Goal: Task Accomplishment & Management: Manage account settings

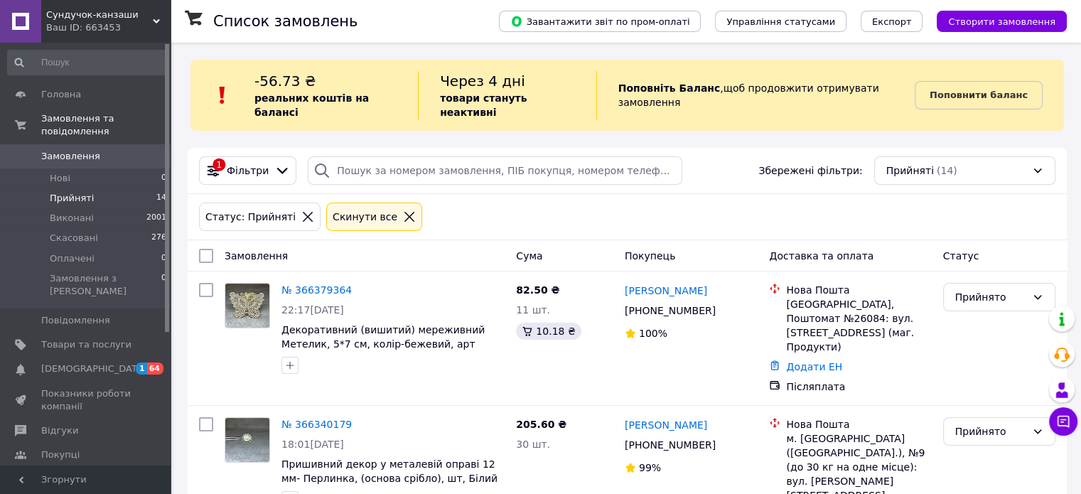
click at [67, 150] on span "Замовлення" at bounding box center [70, 156] width 59 height 13
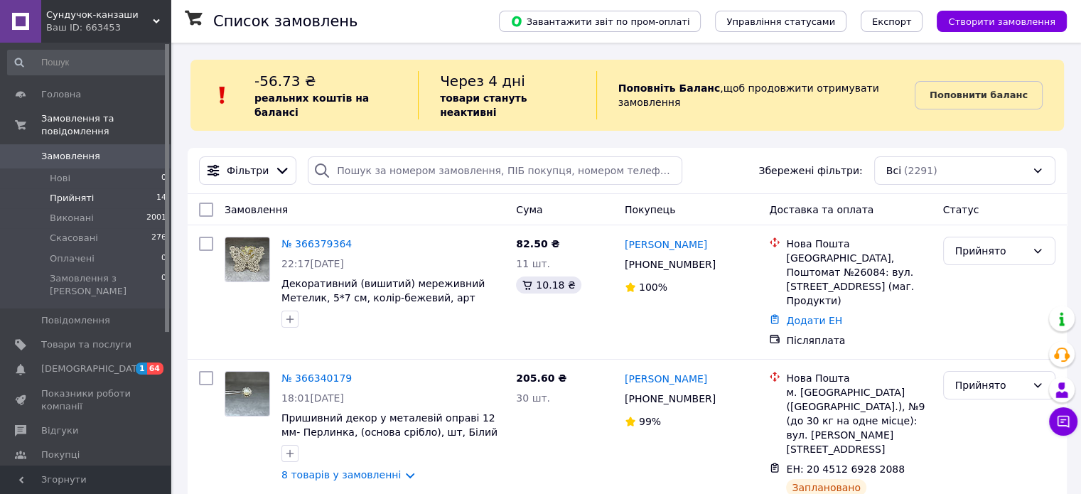
click at [63, 192] on span "Прийняті" at bounding box center [72, 198] width 44 height 13
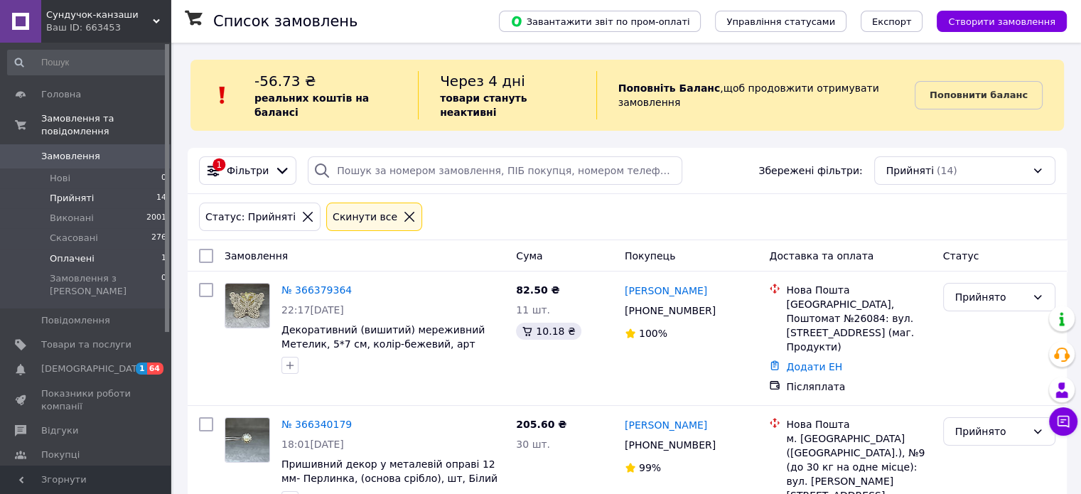
click at [75, 252] on span "Оплачені" at bounding box center [72, 258] width 45 height 13
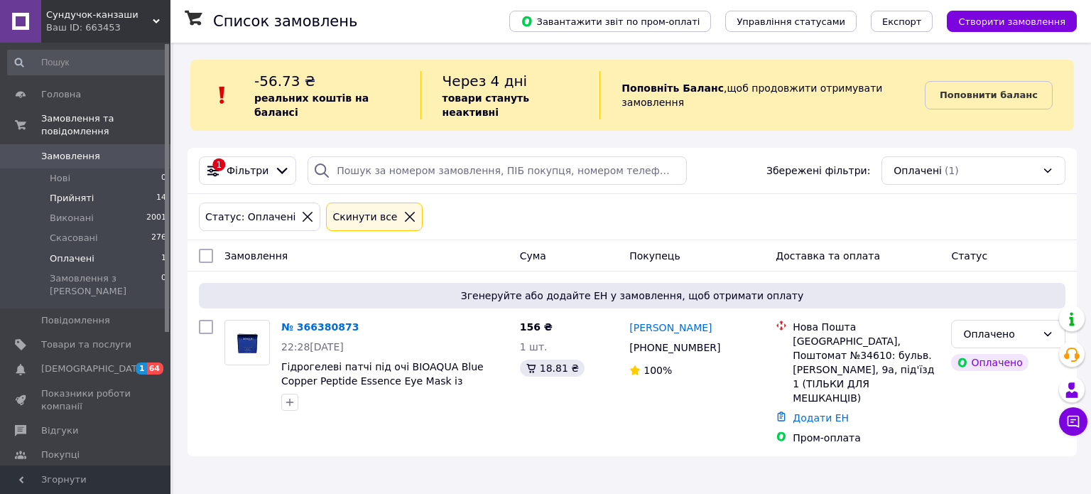
click at [73, 192] on span "Прийняті" at bounding box center [72, 198] width 44 height 13
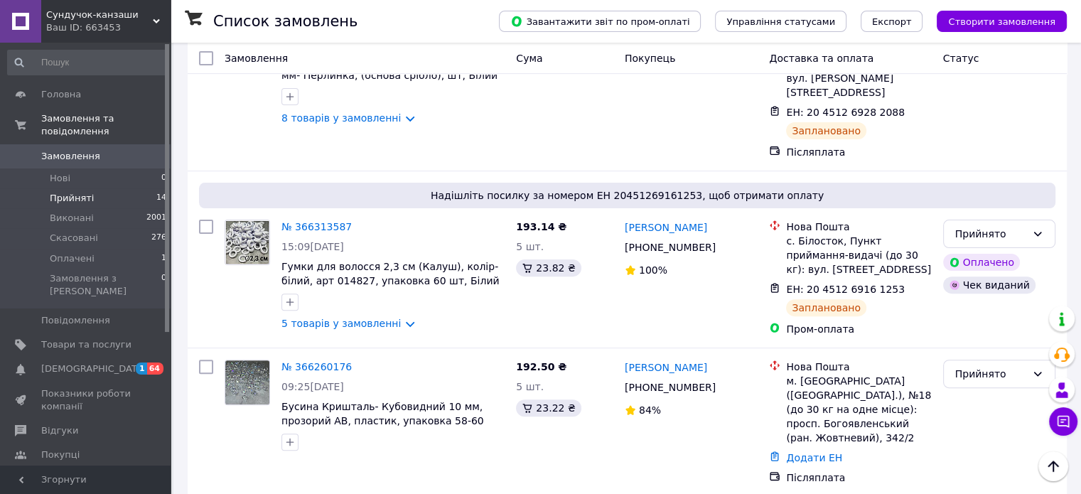
scroll to position [426, 0]
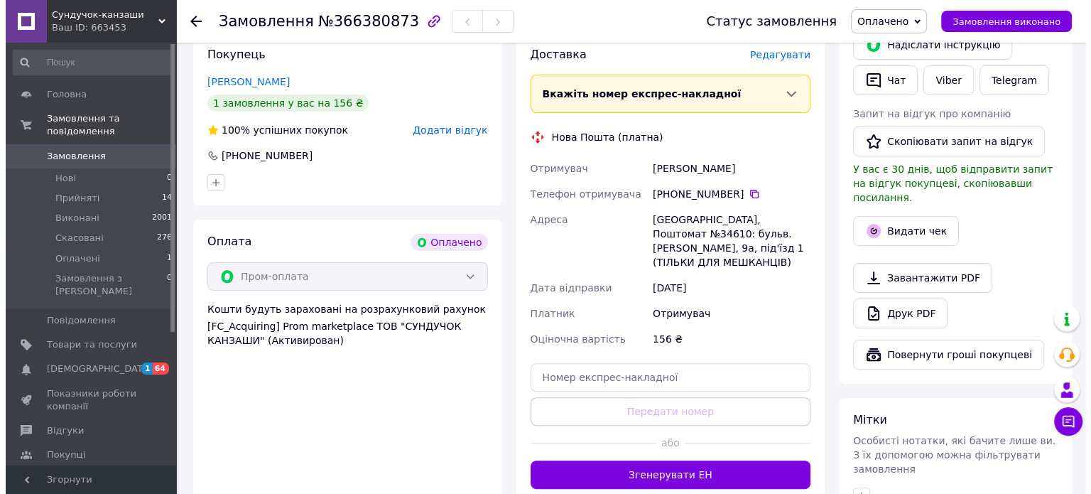
scroll to position [355, 0]
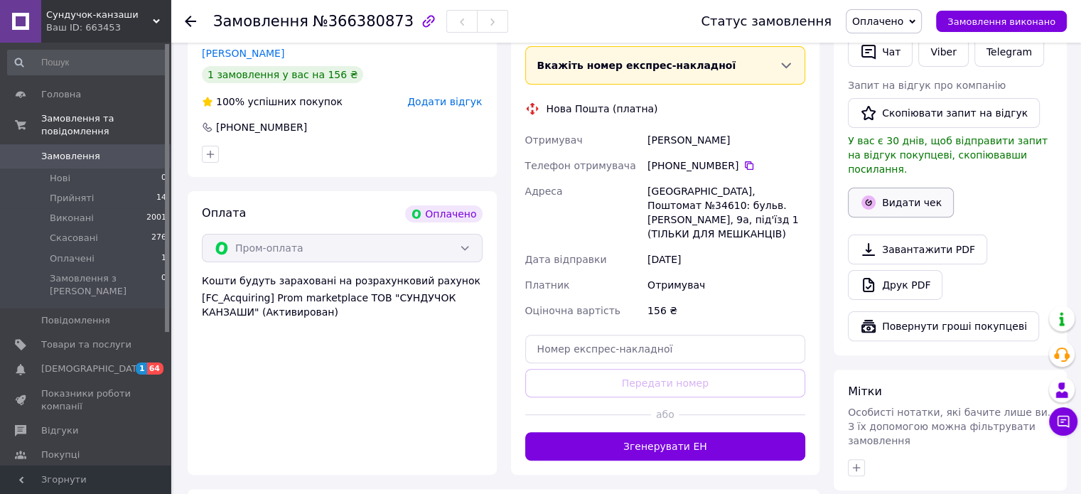
click at [890, 188] on button "Видати чек" at bounding box center [901, 203] width 106 height 30
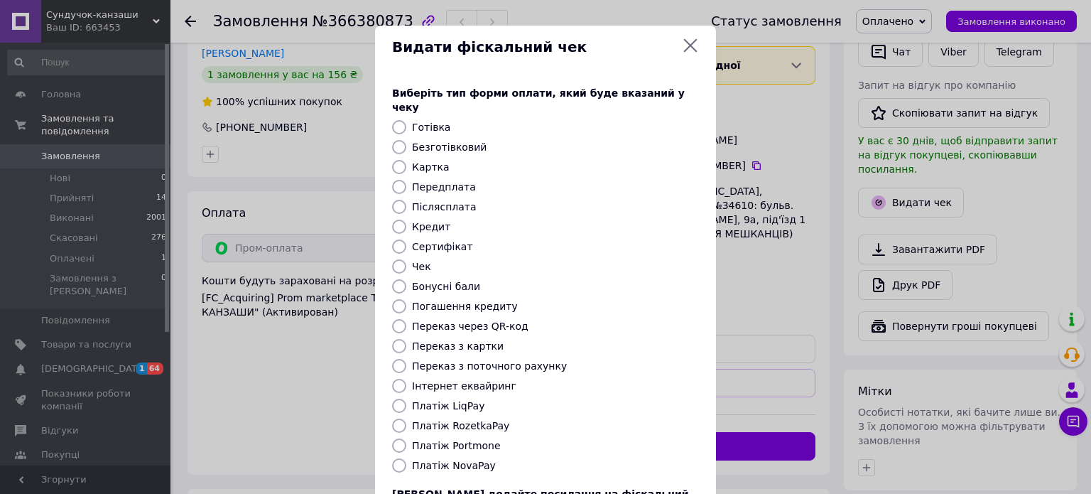
click at [471, 420] on label "Платіж RozetkaPay" at bounding box center [460, 425] width 97 height 11
click at [406, 419] on input "Платіж RozetkaPay" at bounding box center [399, 426] width 14 height 14
radio input "true"
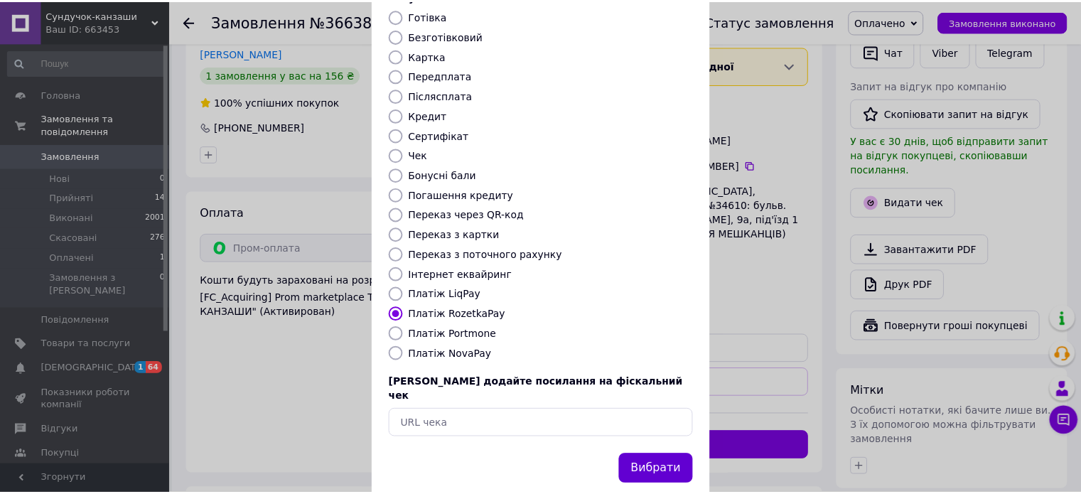
scroll to position [116, 0]
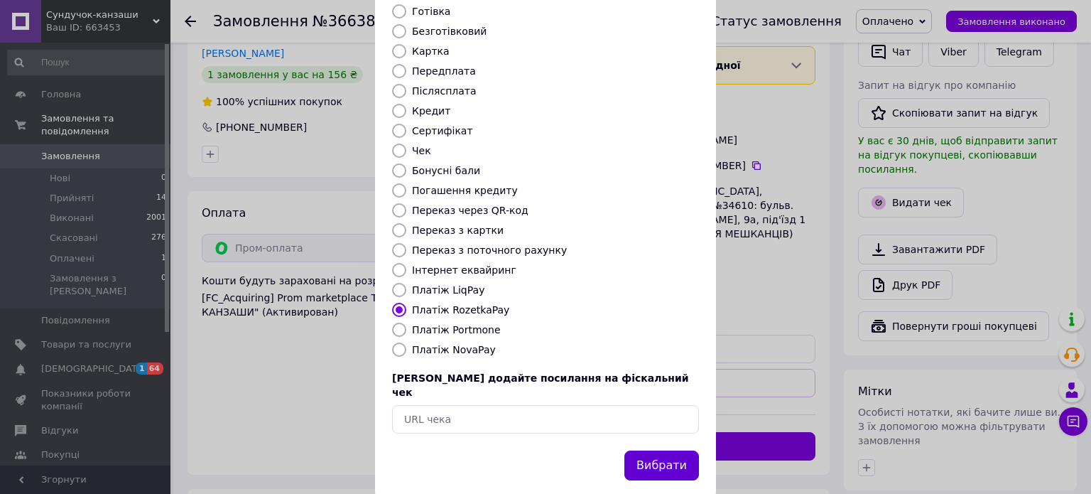
click at [657, 450] on button "Вибрати" at bounding box center [662, 465] width 75 height 31
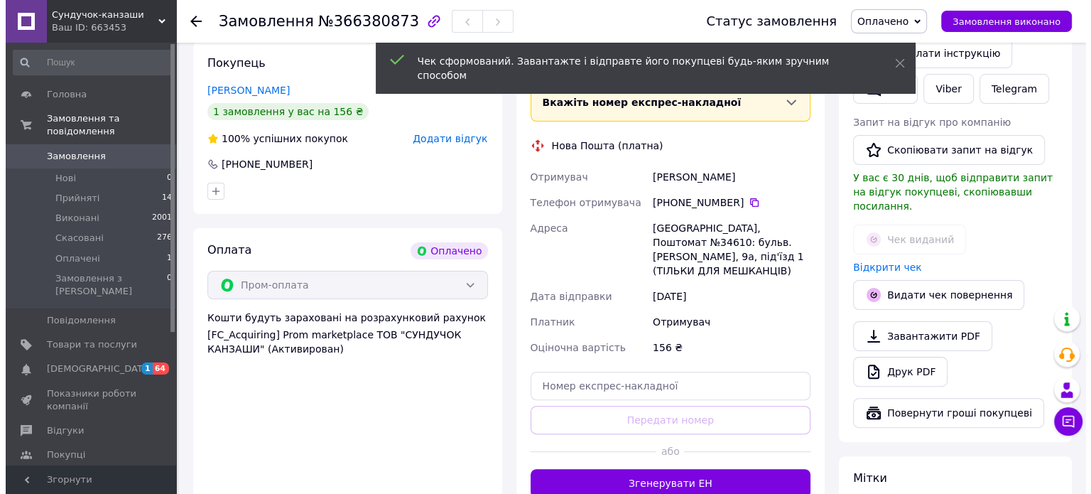
scroll to position [284, 0]
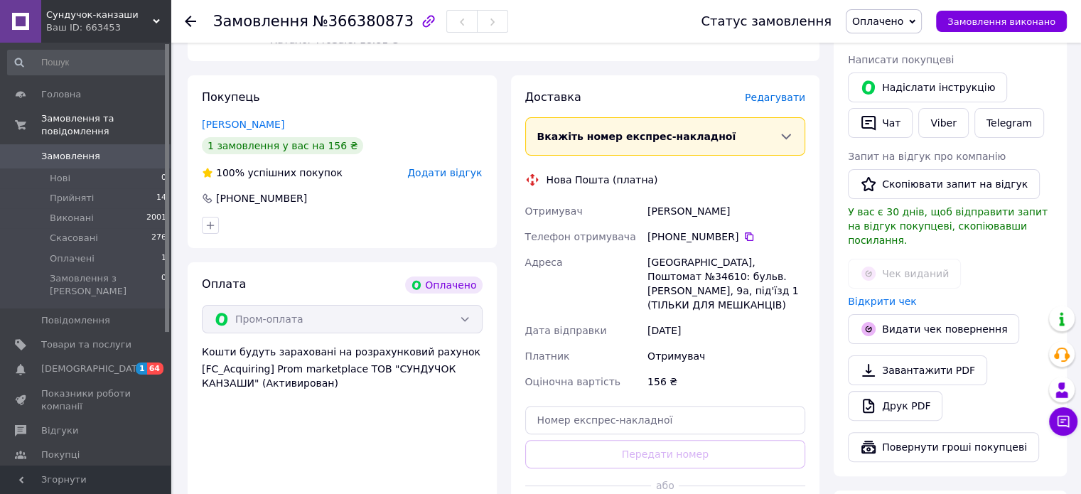
click at [776, 103] on span "Редагувати" at bounding box center [775, 97] width 60 height 11
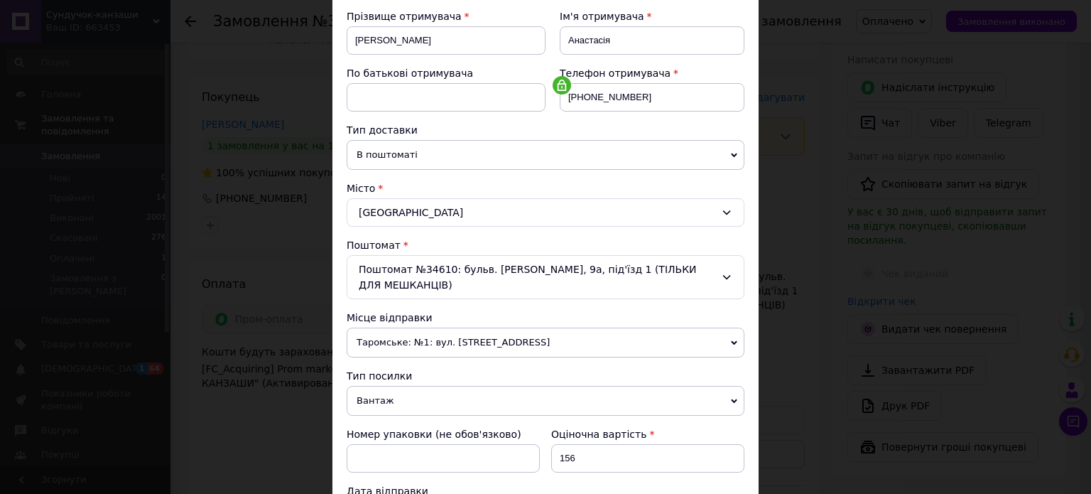
scroll to position [355, 0]
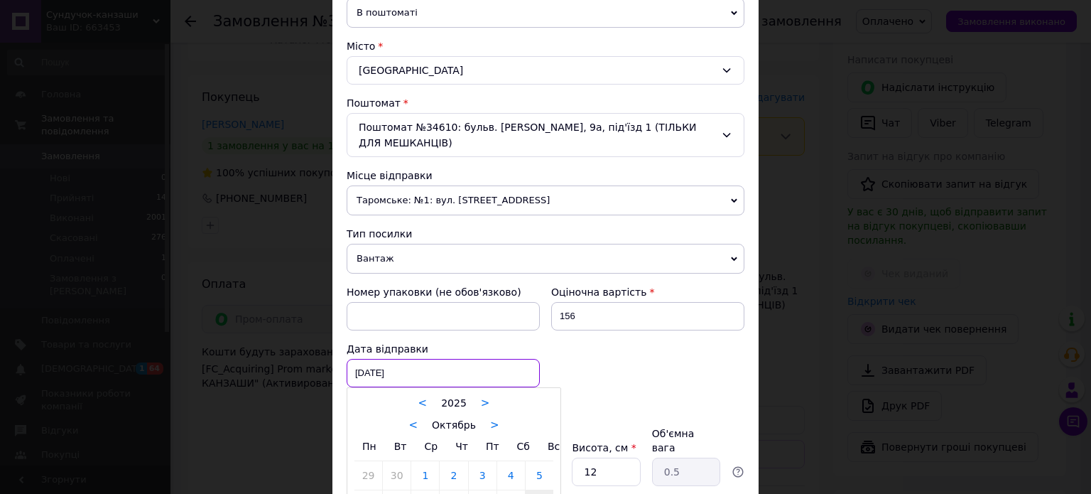
click at [408, 373] on div "12.10.2025 < 2025 > < Октябрь > Пн Вт Ср Чт Пт Сб Вс 29 30 1 2 3 4 5 6 7 8 9 10…" at bounding box center [443, 373] width 193 height 28
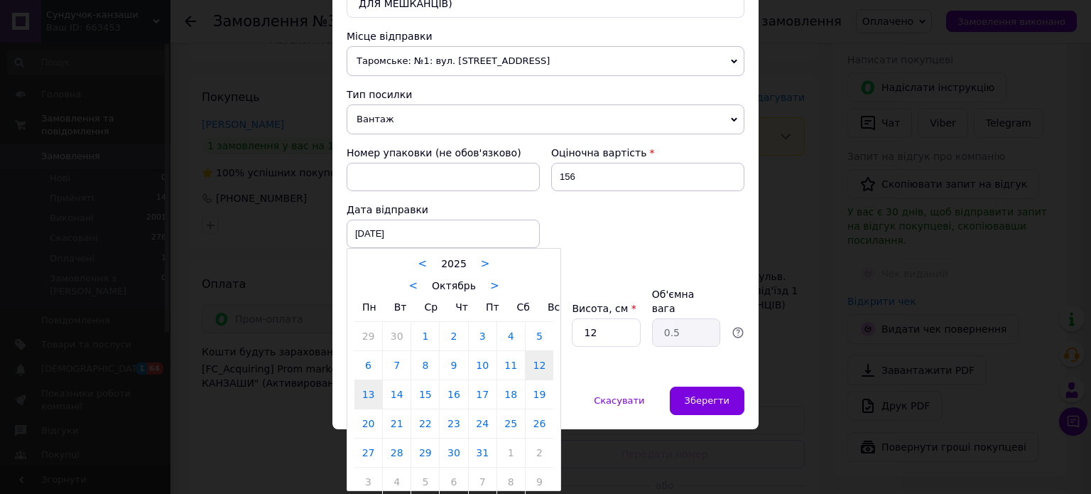
click at [361, 389] on link "13" at bounding box center [369, 394] width 28 height 28
type input "13.10.2025"
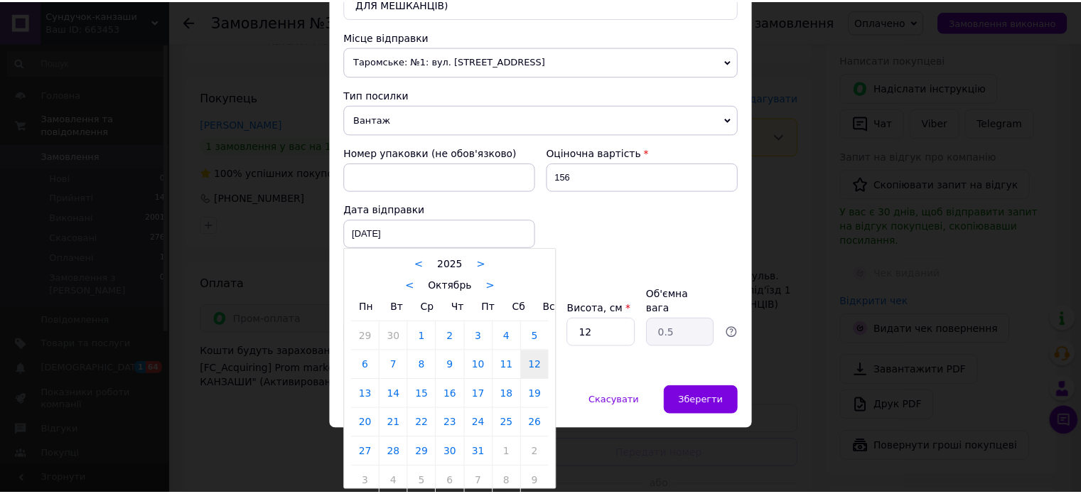
scroll to position [461, 0]
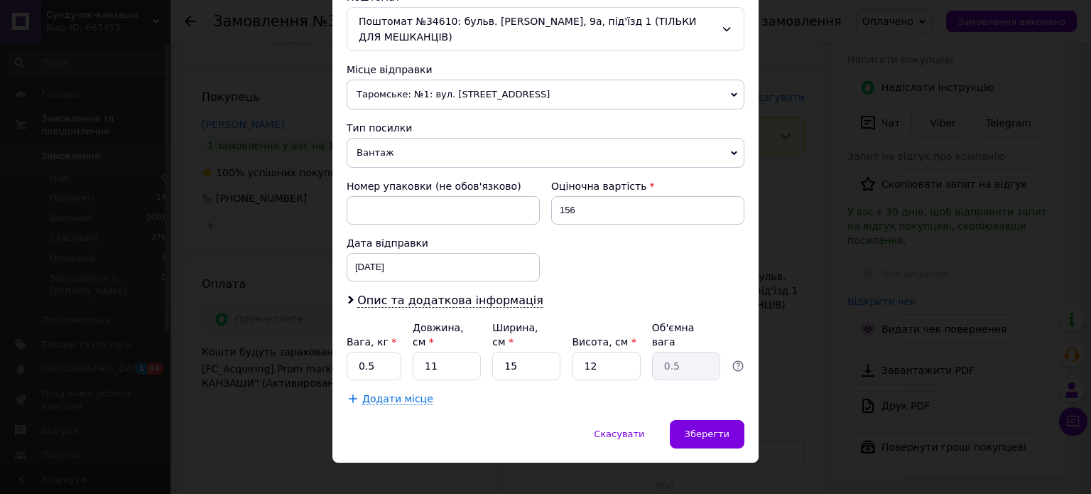
click at [395, 148] on span "Вантаж" at bounding box center [546, 153] width 398 height 30
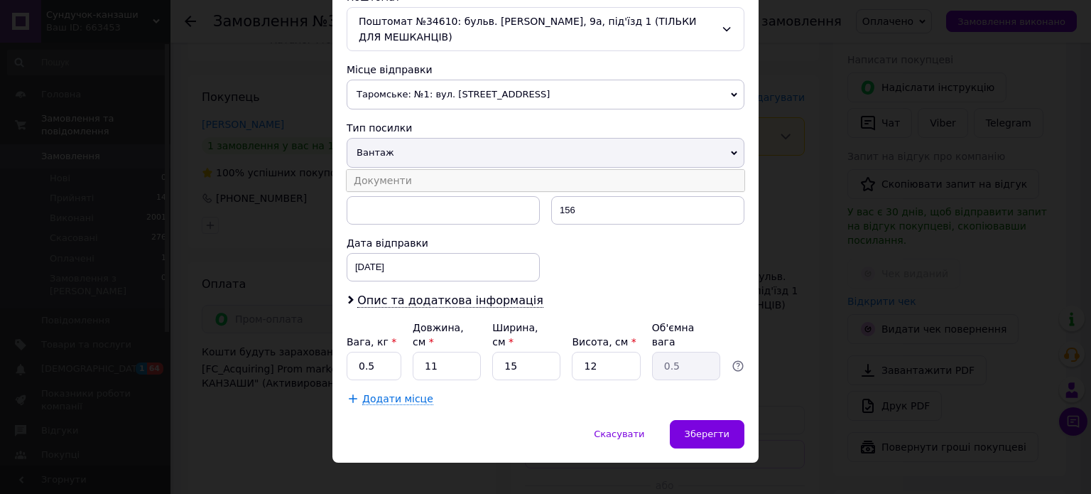
click at [375, 180] on li "Документи" at bounding box center [546, 180] width 398 height 21
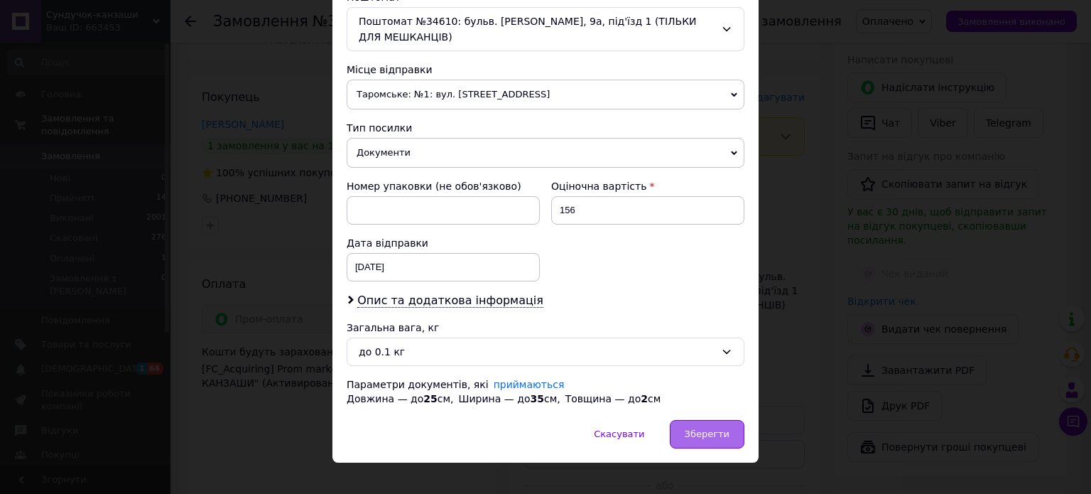
click at [696, 428] on span "Зберегти" at bounding box center [707, 433] width 45 height 11
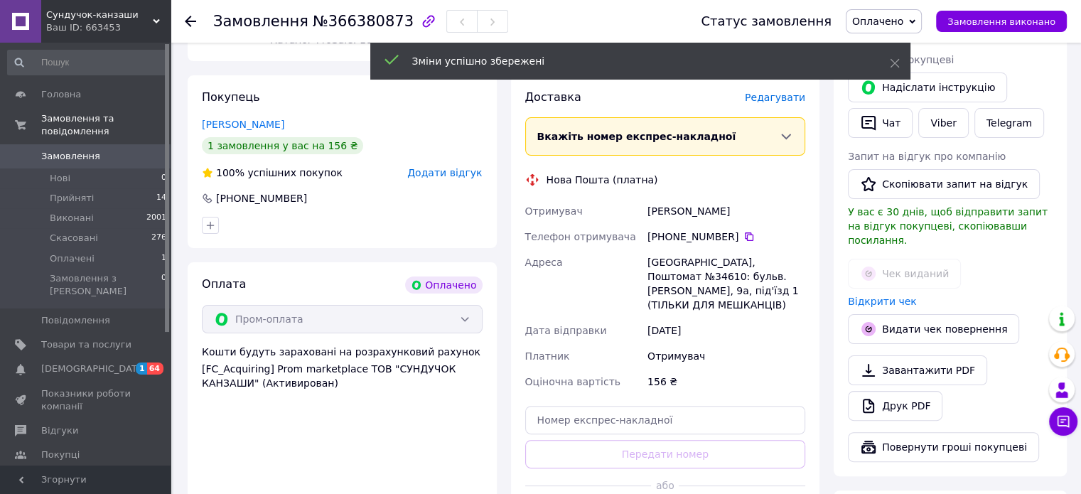
scroll to position [355, 0]
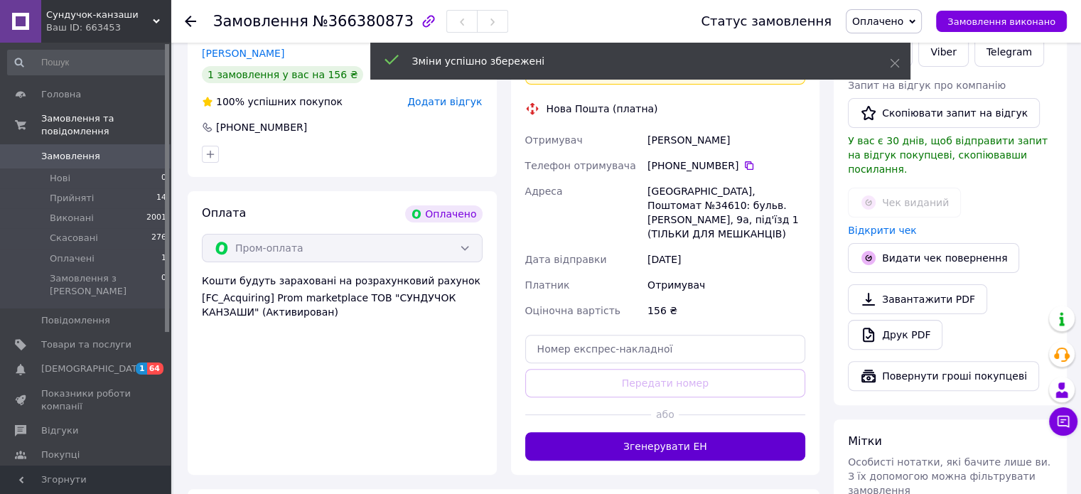
click at [679, 432] on button "Згенерувати ЕН" at bounding box center [665, 446] width 281 height 28
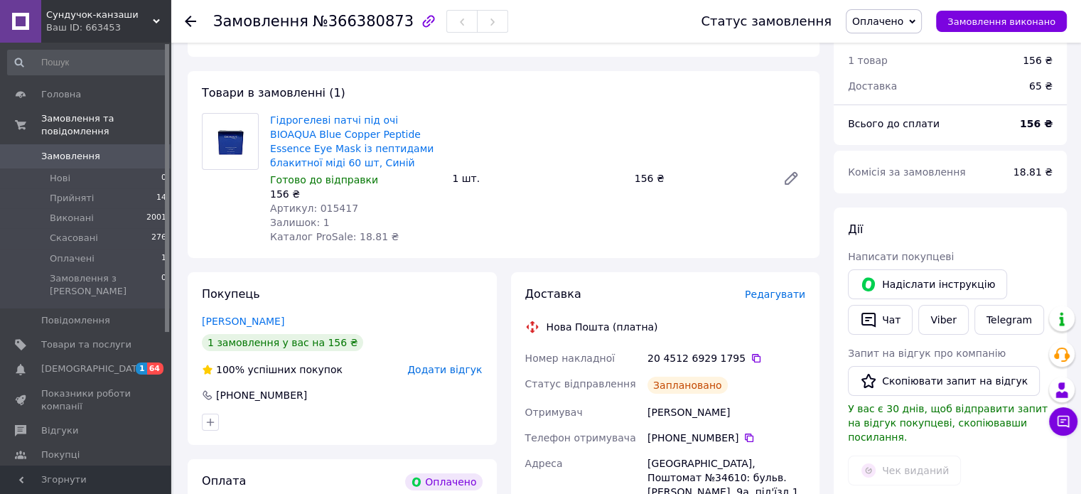
scroll to position [71, 0]
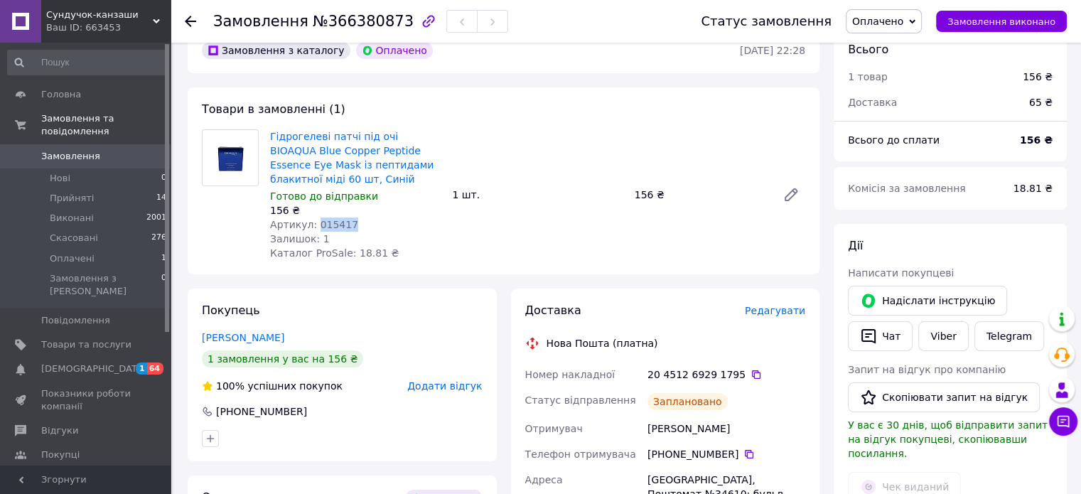
drag, startPoint x: 350, startPoint y: 220, endPoint x: 312, endPoint y: 222, distance: 38.4
click at [312, 222] on div "Артикул: 015417" at bounding box center [355, 224] width 171 height 14
copy span "015417"
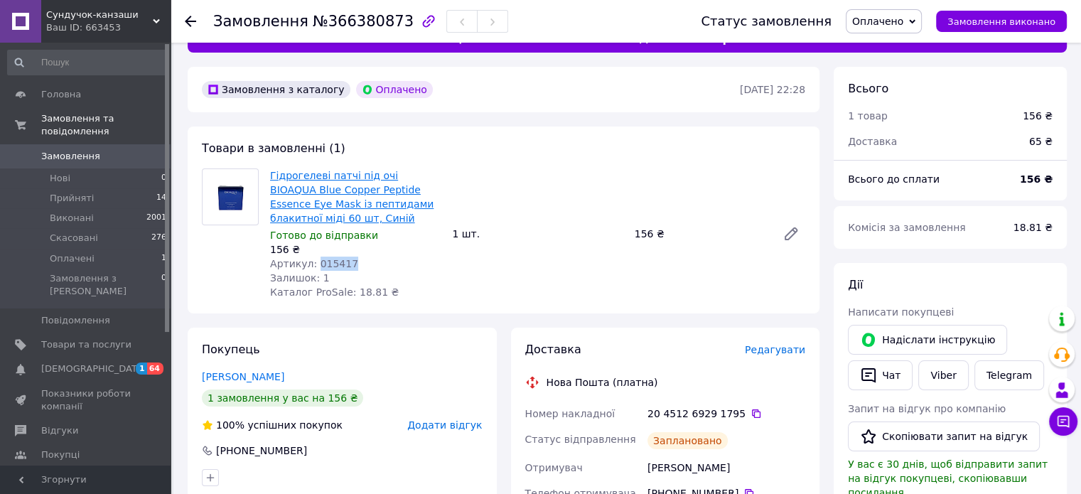
scroll to position [0, 0]
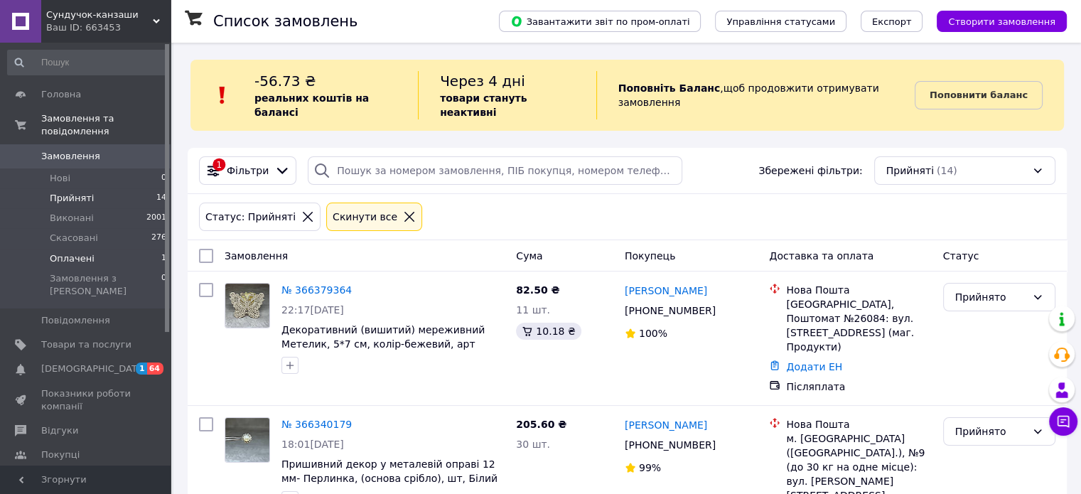
click at [72, 252] on span "Оплачені" at bounding box center [72, 258] width 45 height 13
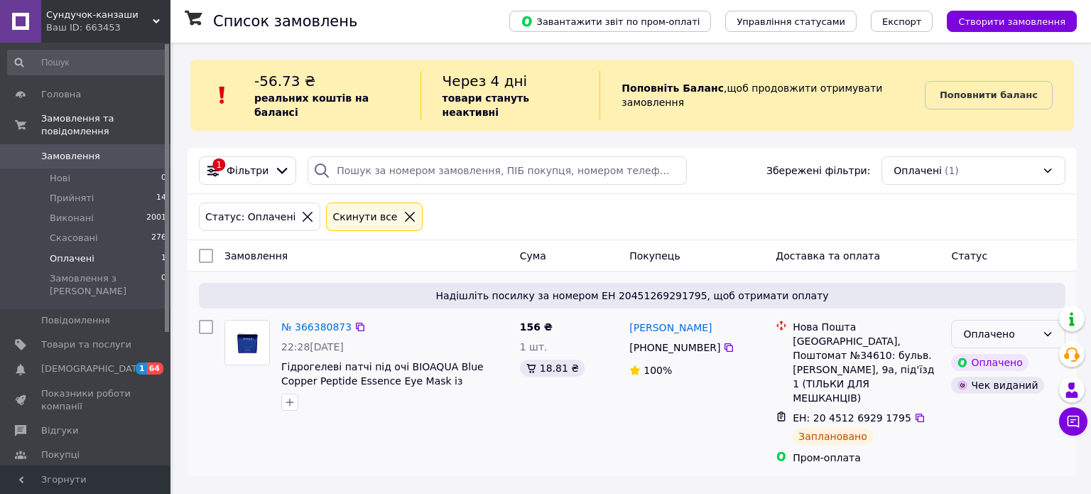
click at [970, 320] on div "Оплачено" at bounding box center [1008, 334] width 114 height 28
click at [977, 343] on li "Прийнято" at bounding box center [1008, 351] width 113 height 26
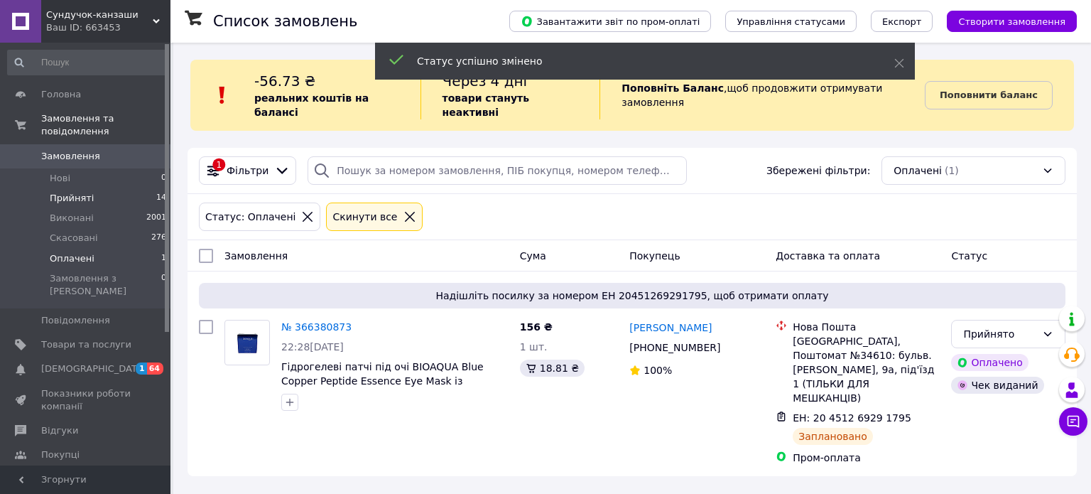
click at [66, 192] on span "Прийняті" at bounding box center [72, 198] width 44 height 13
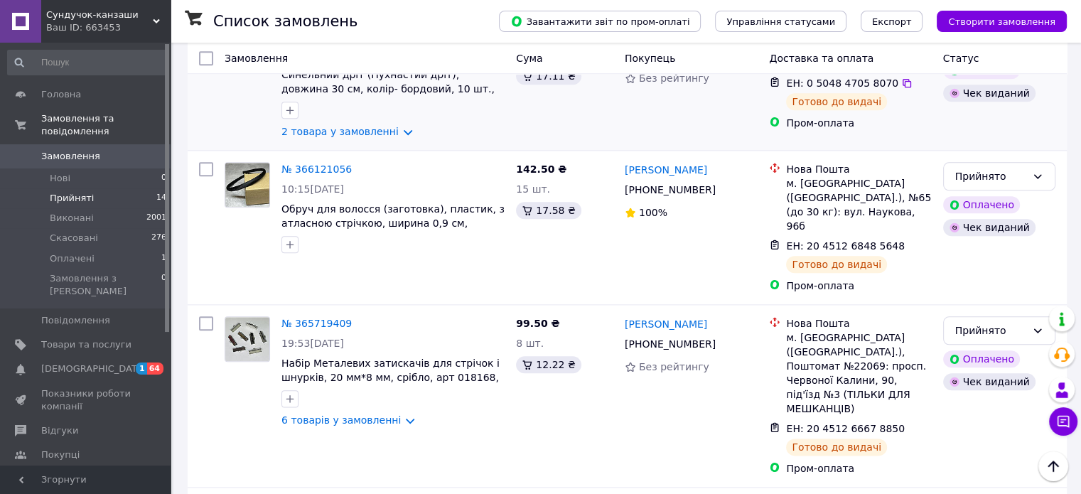
scroll to position [1690, 0]
